Goal: Transaction & Acquisition: Obtain resource

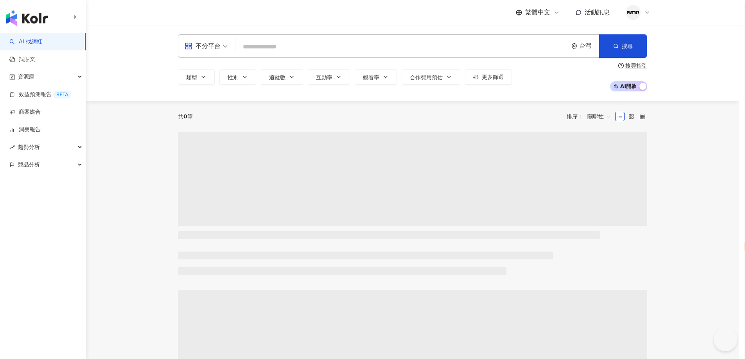
select select "*****"
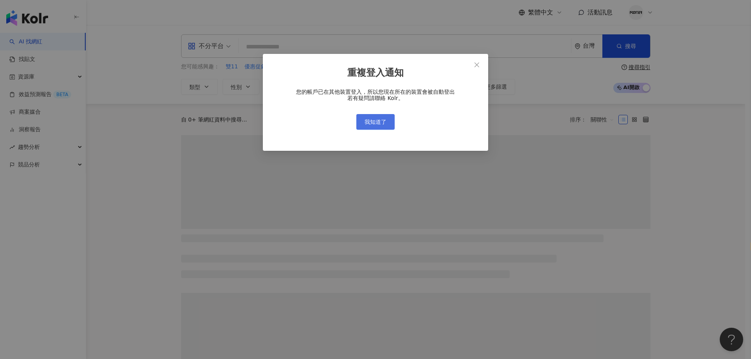
click at [375, 125] on span "我知道了" at bounding box center [375, 122] width 22 height 6
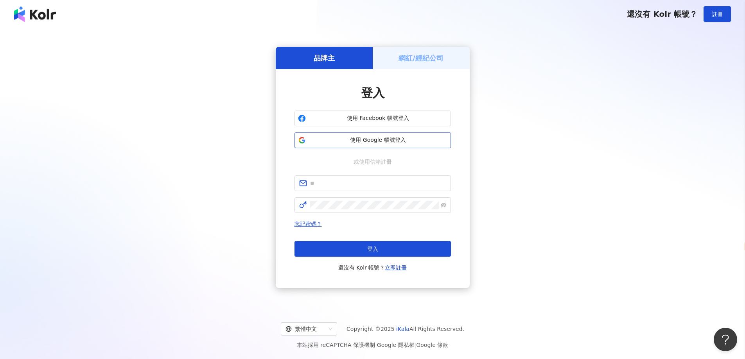
click at [370, 138] on span "使用 Google 帳號登入" at bounding box center [378, 140] width 138 height 8
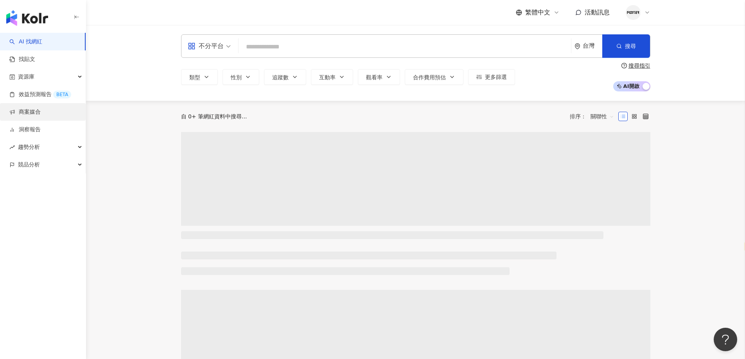
click at [41, 109] on link "商案媒合" at bounding box center [24, 112] width 31 height 8
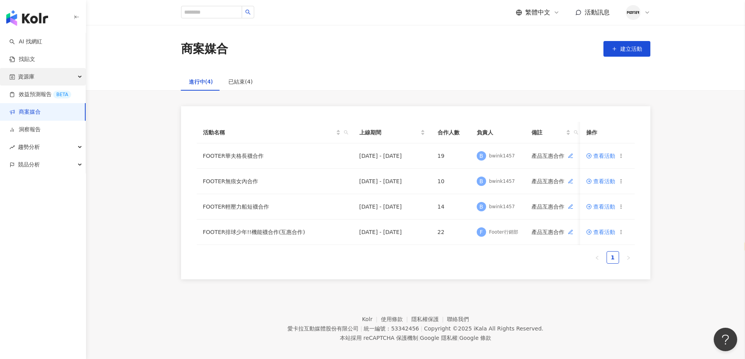
click at [63, 77] on div "資源庫" at bounding box center [43, 77] width 86 height 18
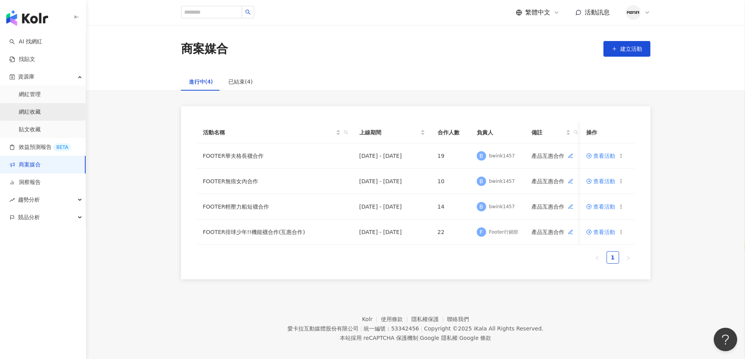
click at [36, 111] on link "網紅收藏" at bounding box center [30, 112] width 22 height 8
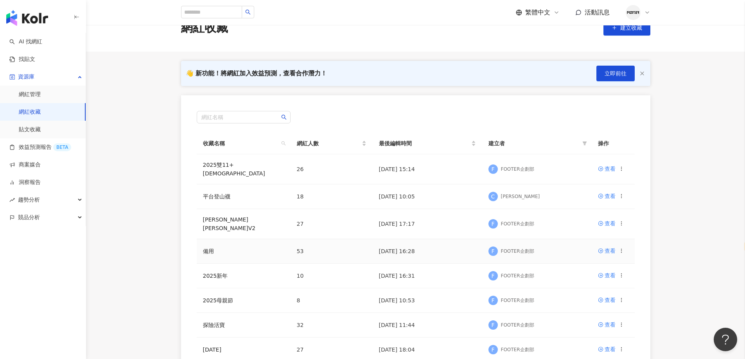
scroll to position [39, 0]
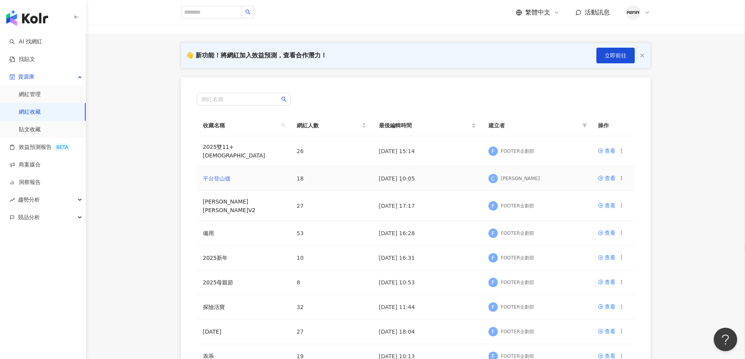
click at [216, 176] on link "平台登山襪" at bounding box center [216, 179] width 27 height 6
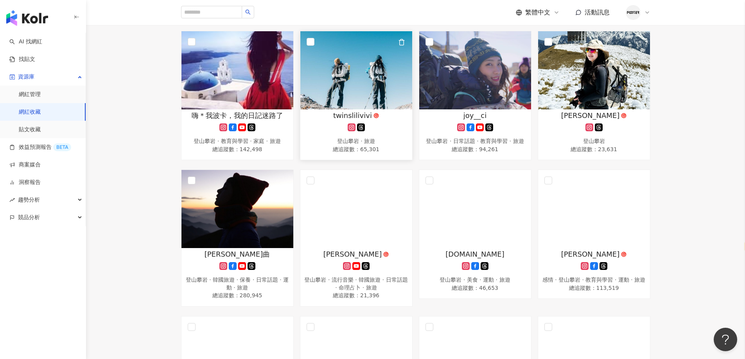
scroll to position [274, 0]
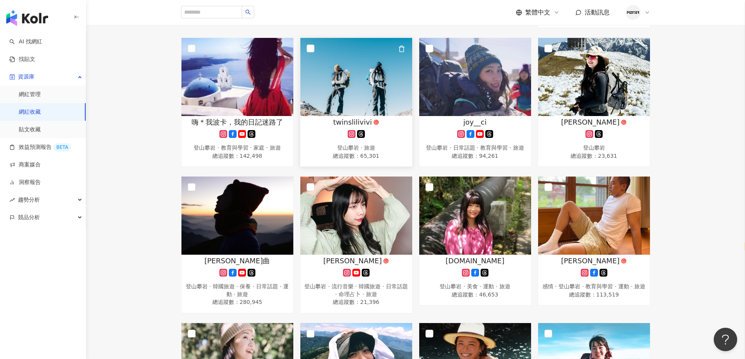
click at [365, 103] on img at bounding box center [356, 77] width 112 height 78
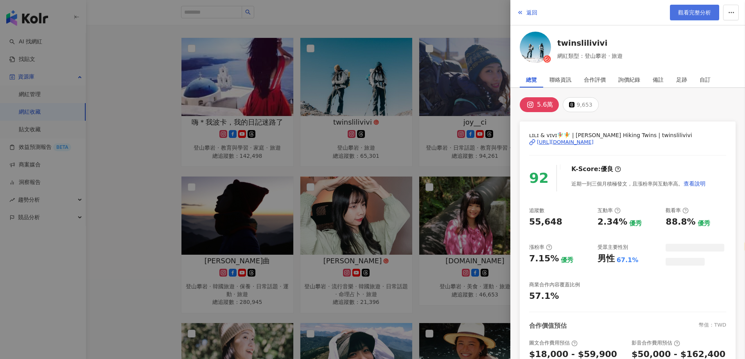
click at [689, 8] on link "觀看完整分析" at bounding box center [694, 13] width 49 height 16
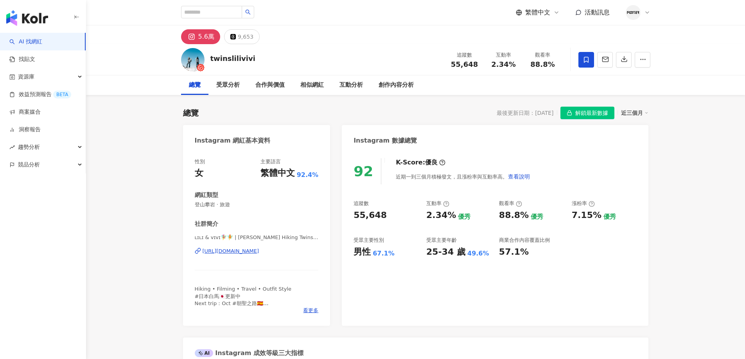
select select "*****"
click at [623, 59] on icon "button" at bounding box center [623, 59] width 7 height 7
click at [623, 62] on icon "button" at bounding box center [623, 59] width 7 height 7
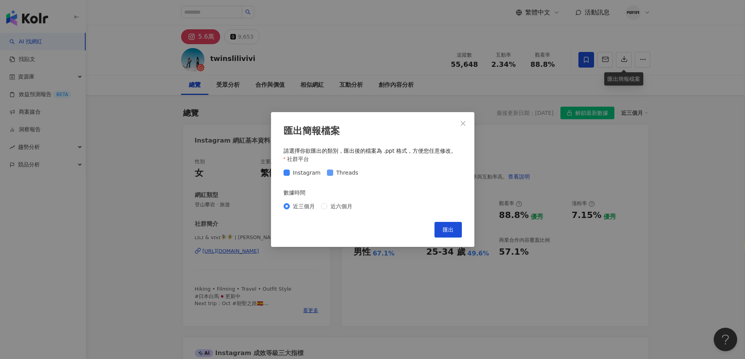
click at [334, 177] on span "Threads" at bounding box center [347, 172] width 28 height 9
click at [442, 229] on button "匯出" at bounding box center [447, 230] width 27 height 16
click at [463, 119] on button "Close" at bounding box center [463, 124] width 16 height 16
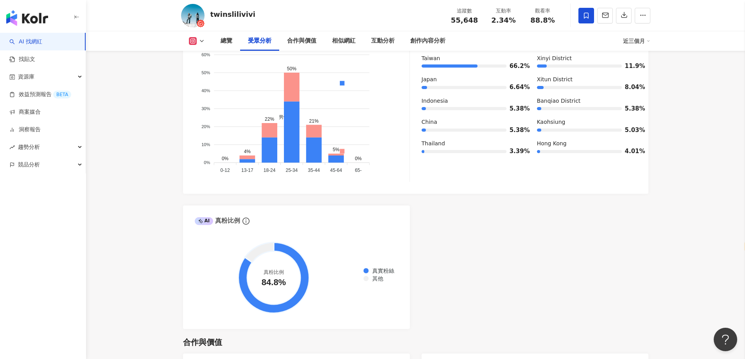
scroll to position [665, 0]
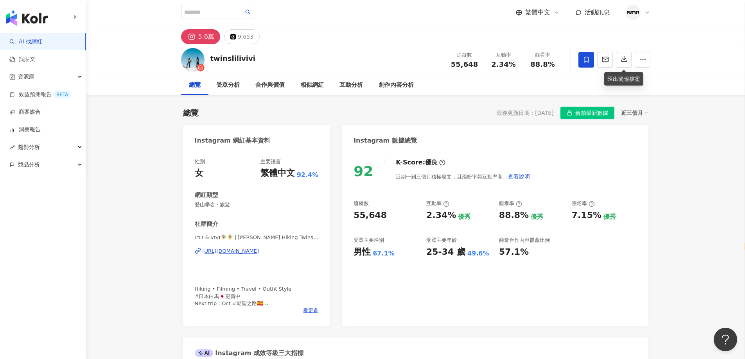
scroll to position [117, 0]
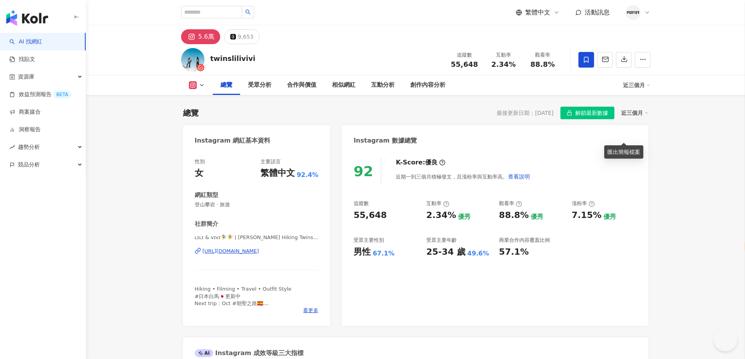
select select "*****"
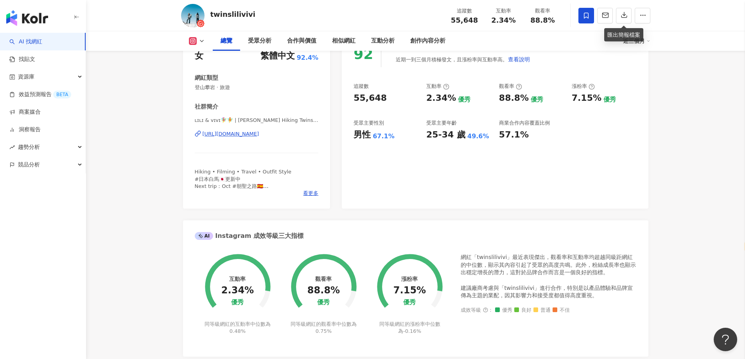
scroll to position [117, 0]
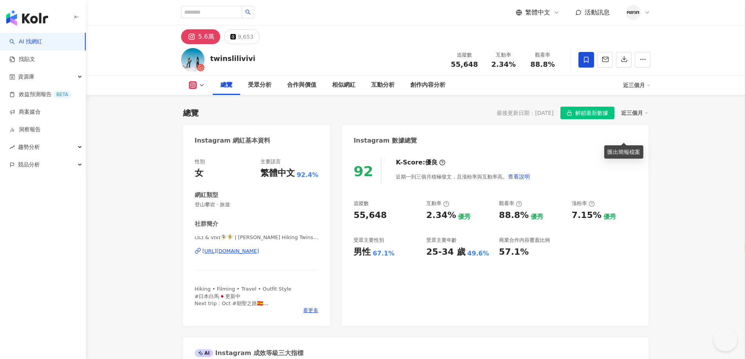
select select "*****"
